Goal: Task Accomplishment & Management: Manage account settings

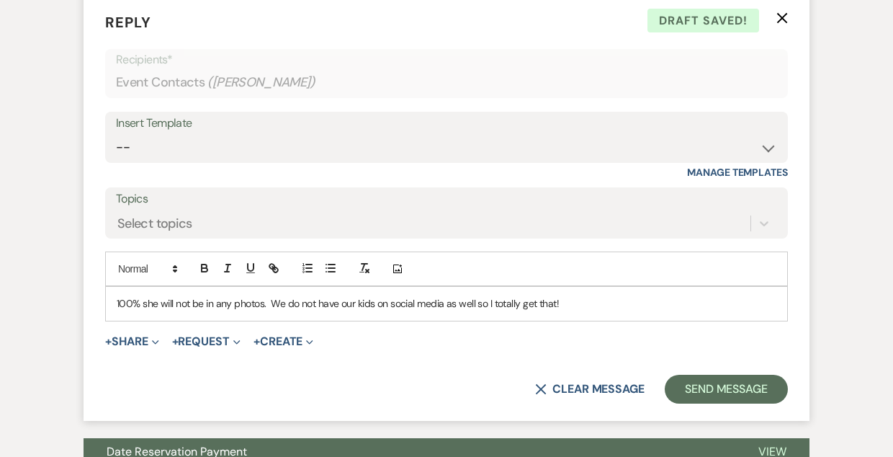
scroll to position [1243, 0]
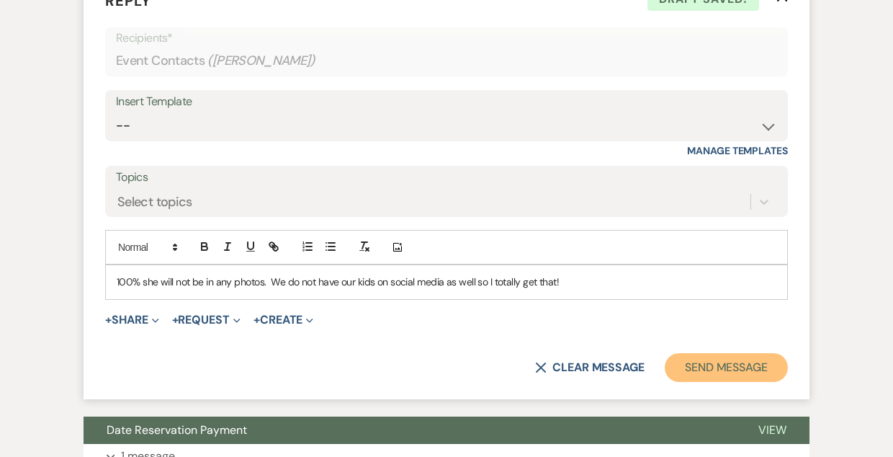
click at [690, 365] on button "Send Message" at bounding box center [726, 367] width 123 height 29
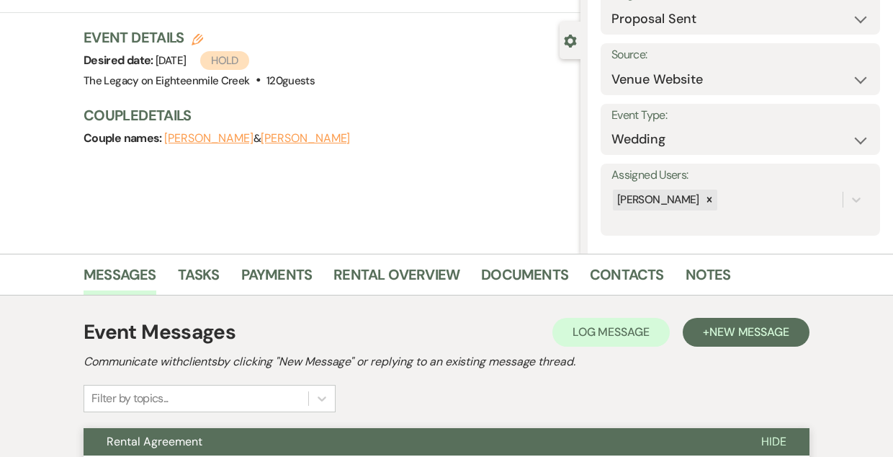
scroll to position [0, 0]
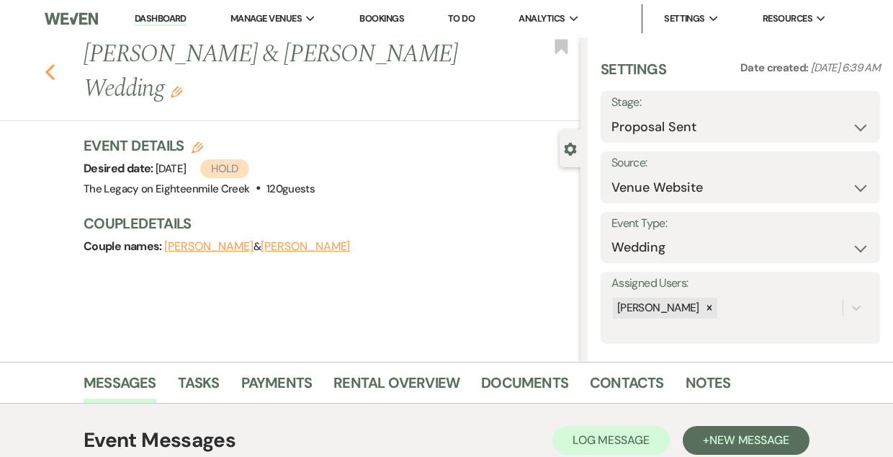
click at [50, 71] on icon "Previous" at bounding box center [50, 71] width 11 height 17
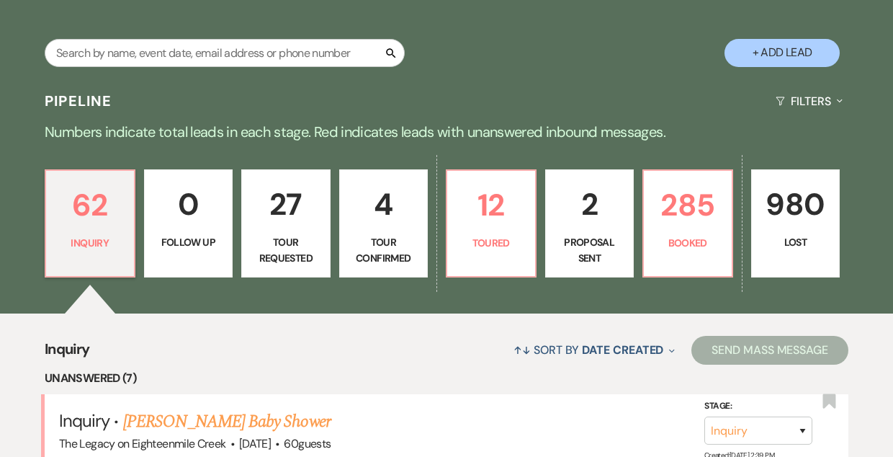
scroll to position [239, 0]
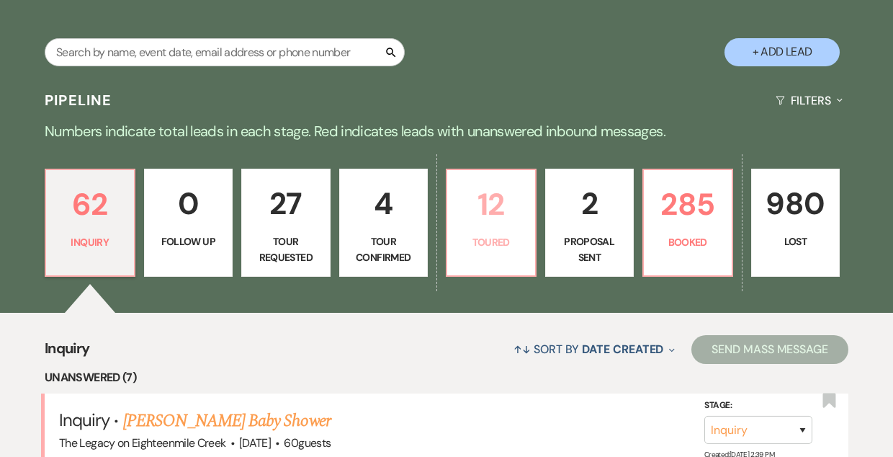
click at [496, 236] on p "Toured" at bounding box center [491, 242] width 71 height 16
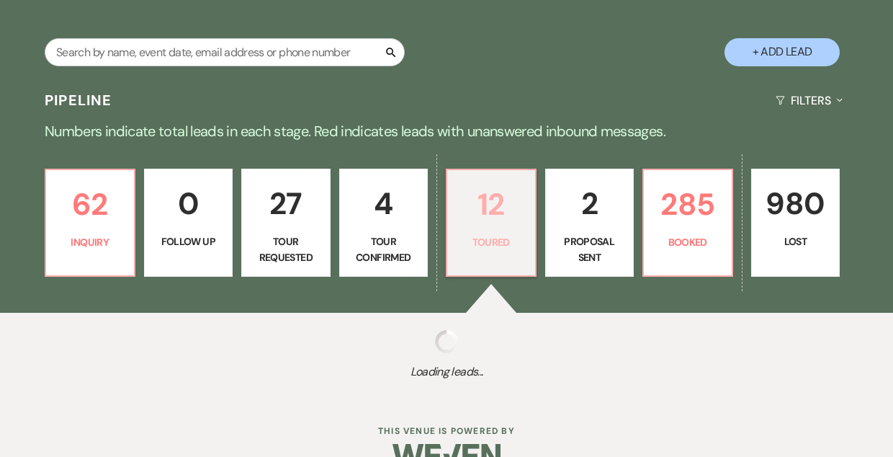
select select "5"
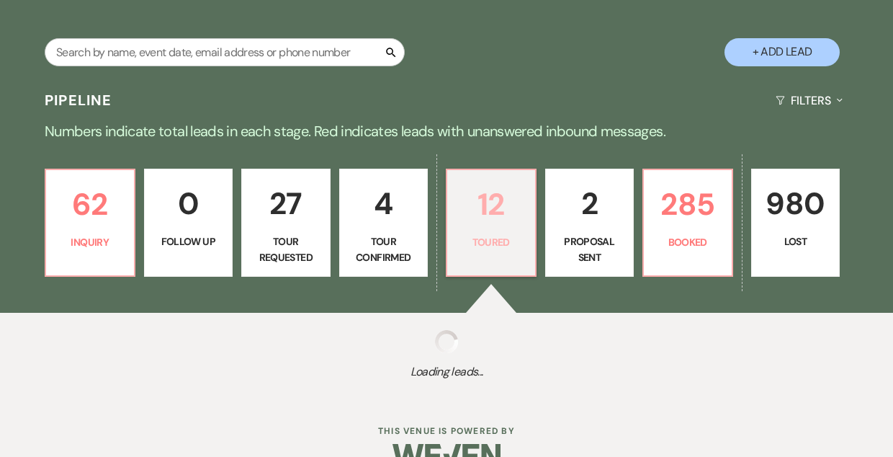
select select "5"
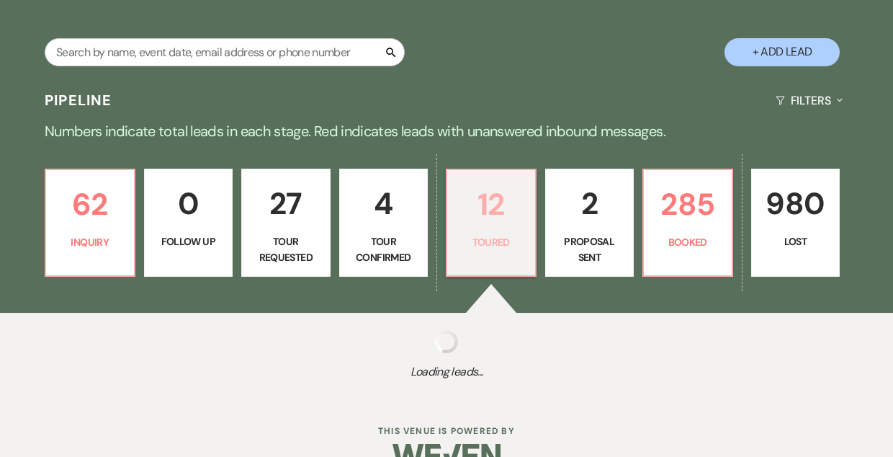
select select "5"
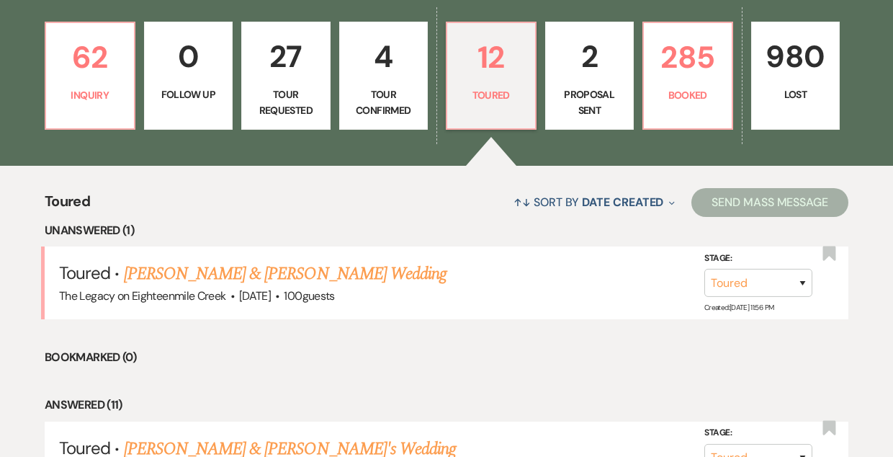
scroll to position [383, 0]
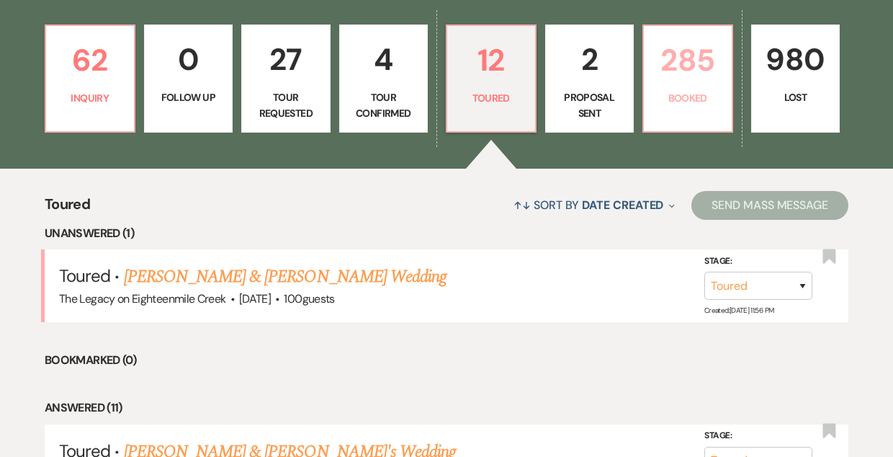
click at [682, 98] on p "Booked" at bounding box center [688, 98] width 71 height 16
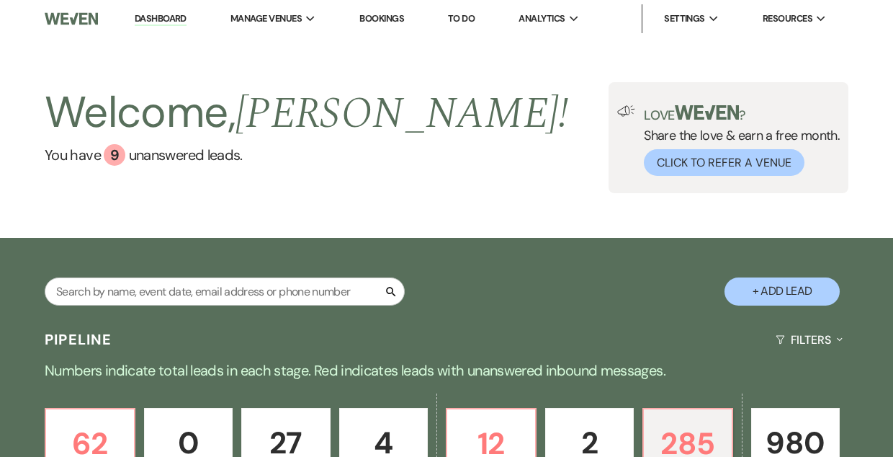
click at [372, 14] on link "Bookings" at bounding box center [382, 18] width 45 height 12
